Goal: Task Accomplishment & Management: Manage account settings

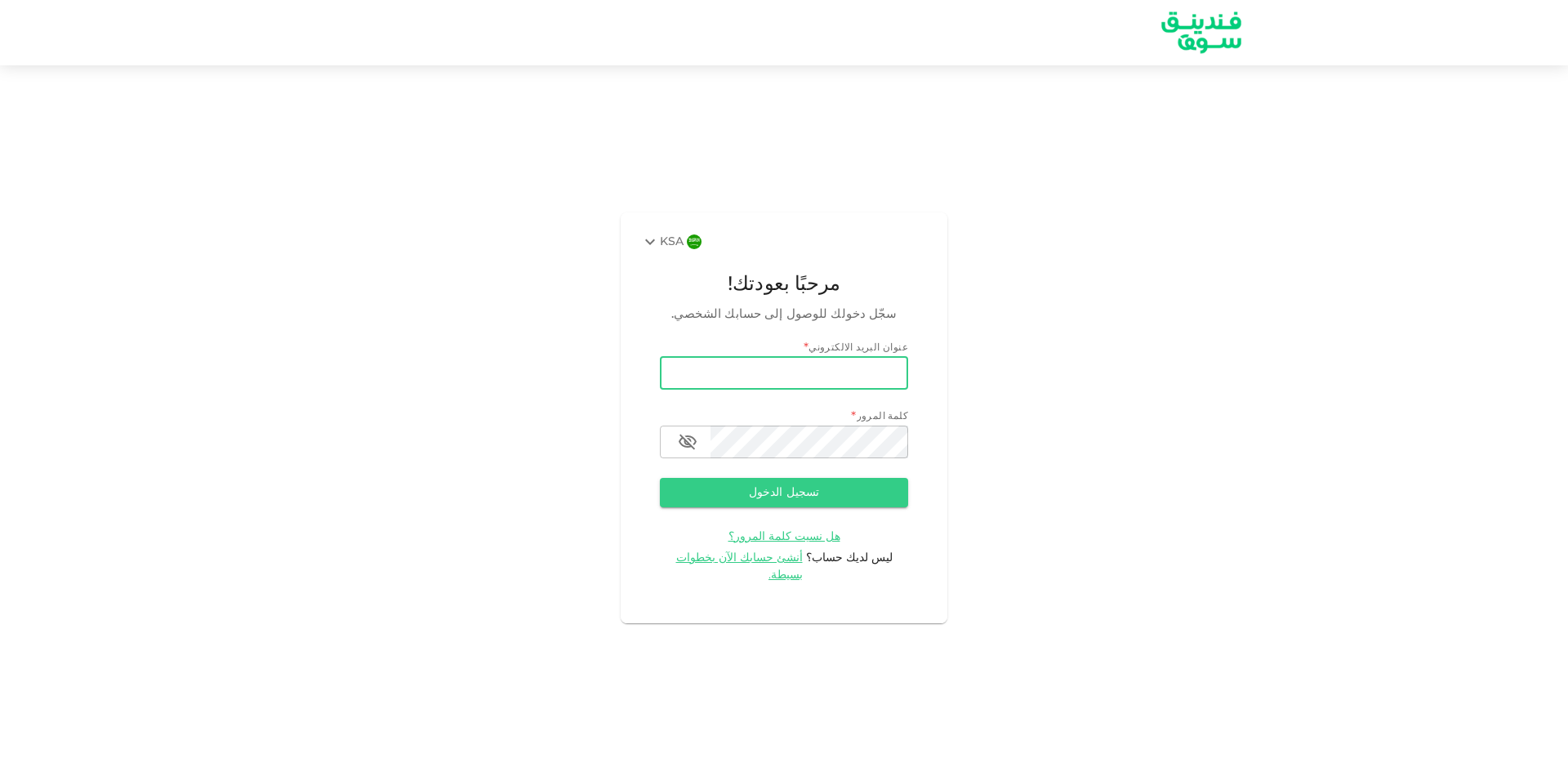
click at [842, 375] on input "email" at bounding box center [784, 373] width 248 height 32
type input "[EMAIL_ADDRESS][DOMAIN_NAME]"
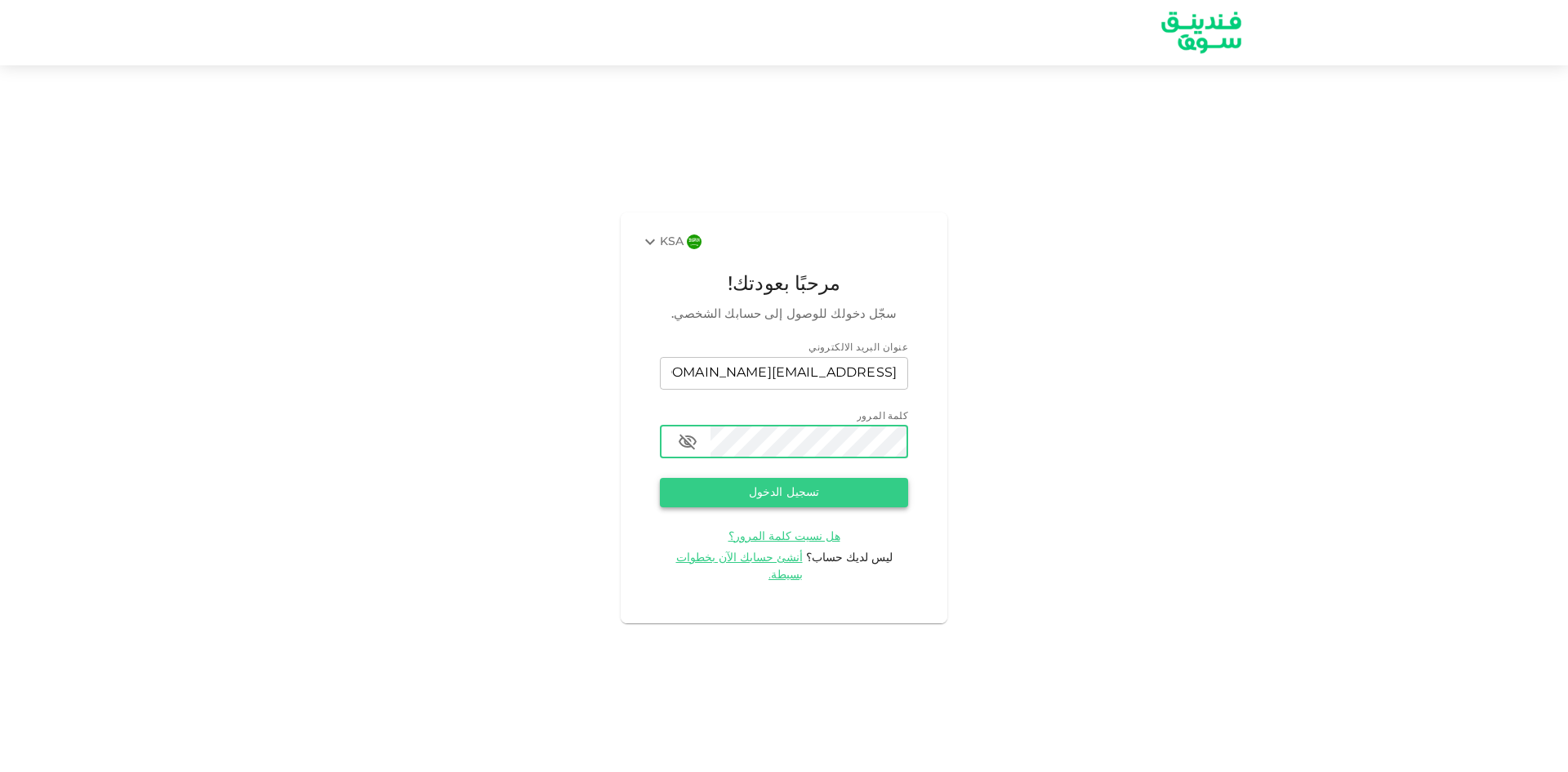
click at [784, 502] on button "تسجيل الدخول" at bounding box center [784, 493] width 248 height 30
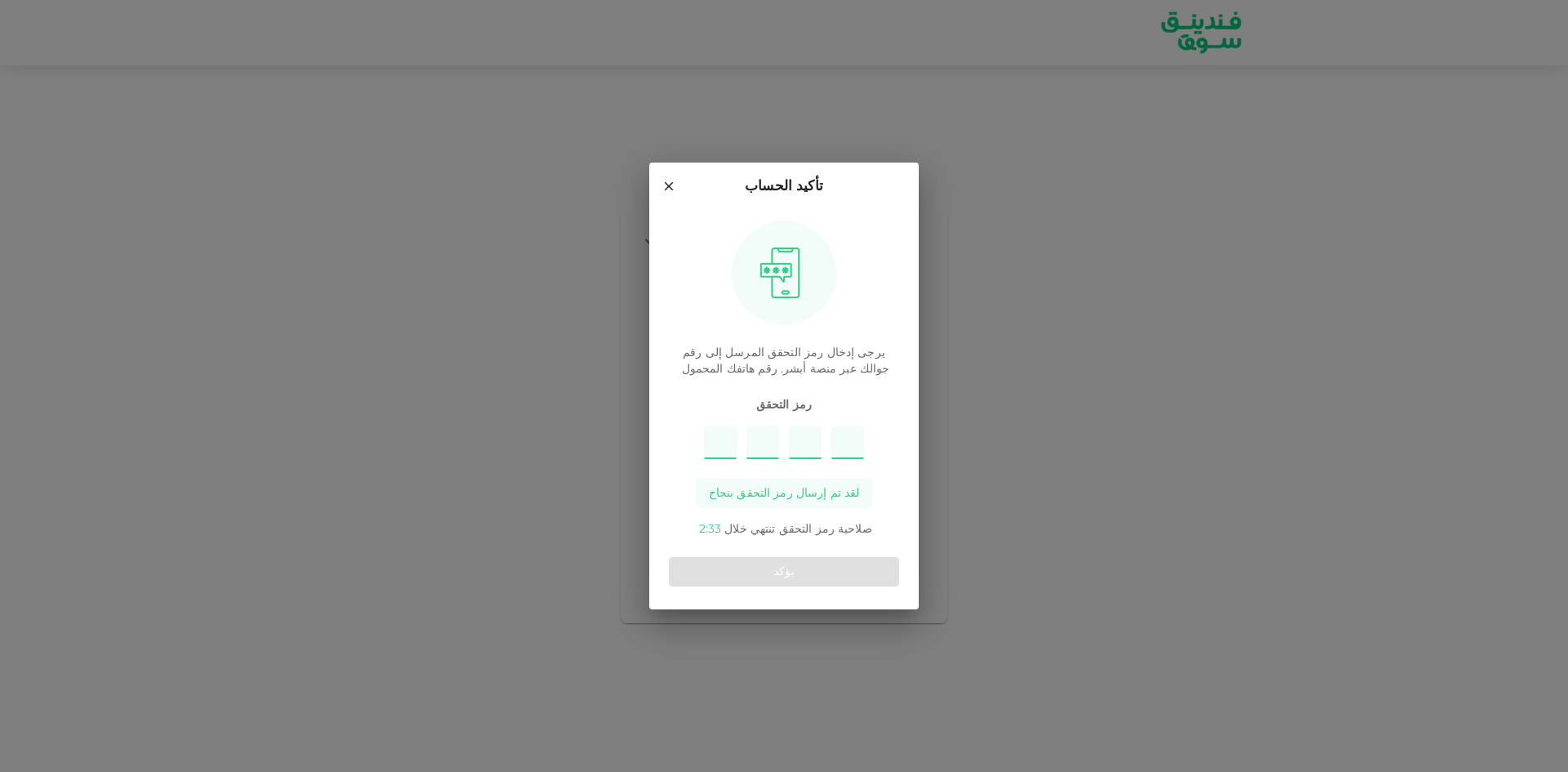
type input "7"
type input "2"
type input "4"
type input "8"
click at [789, 566] on button "يؤكد" at bounding box center [784, 572] width 230 height 30
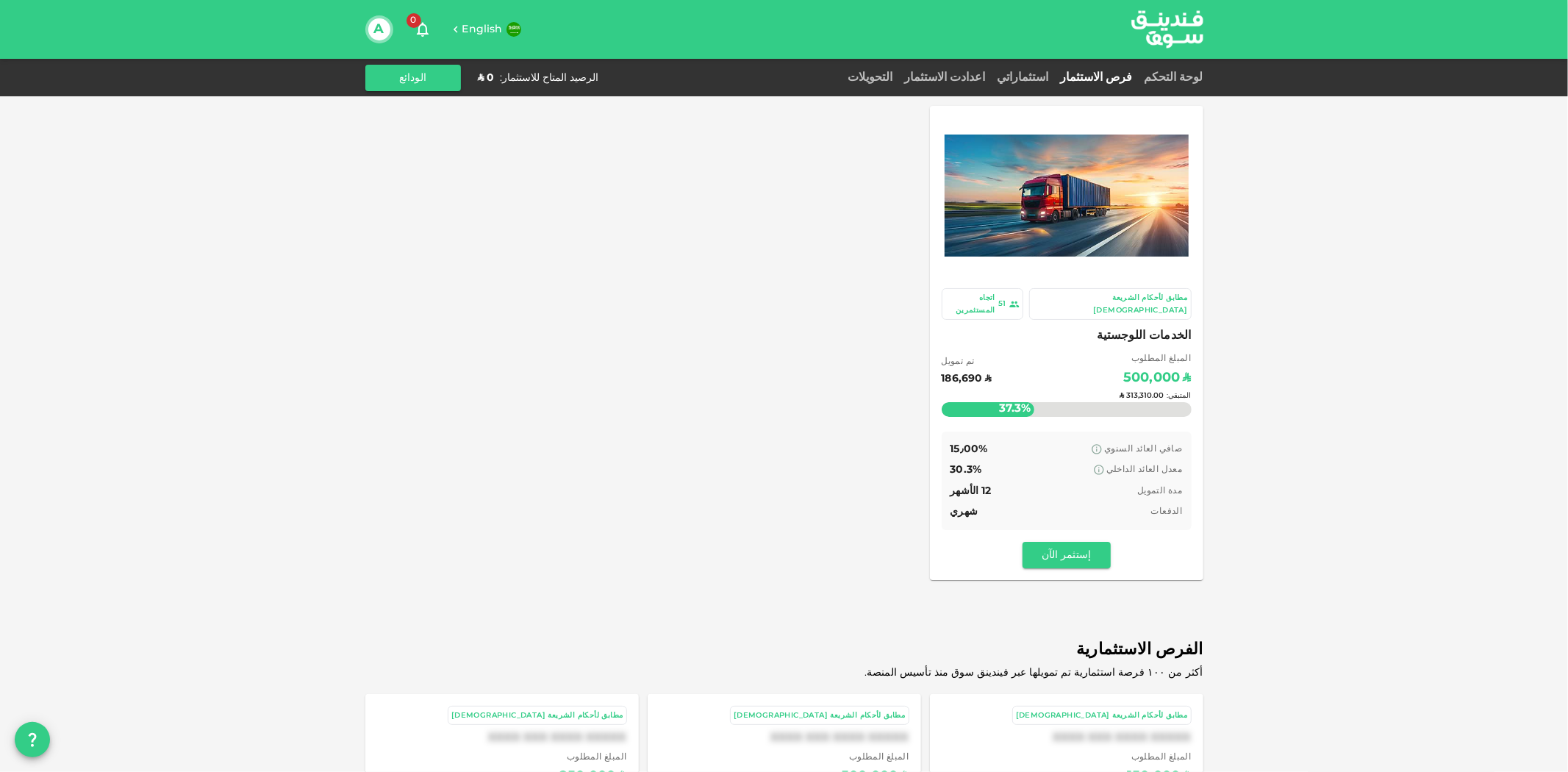
click at [1108, 368] on div "المتبقي : ʢ 313,310.00" at bounding box center [1066, 396] width 250 height 58
